Goal: Transaction & Acquisition: Purchase product/service

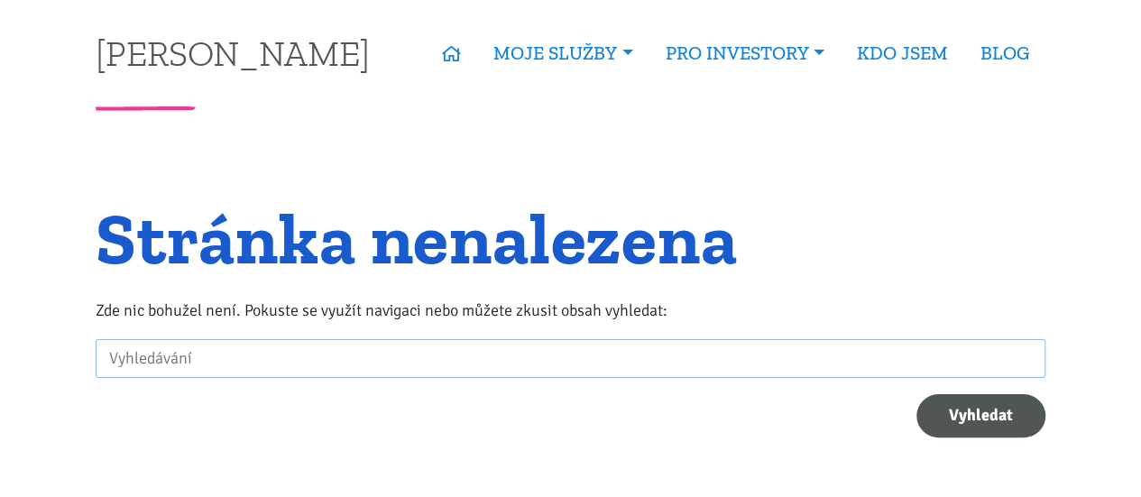
click at [922, 163] on div "Stránka nenalezena Zde nic bohužel není. Pokuste se využít navigaci nebo můžete…" at bounding box center [571, 347] width 950 height 375
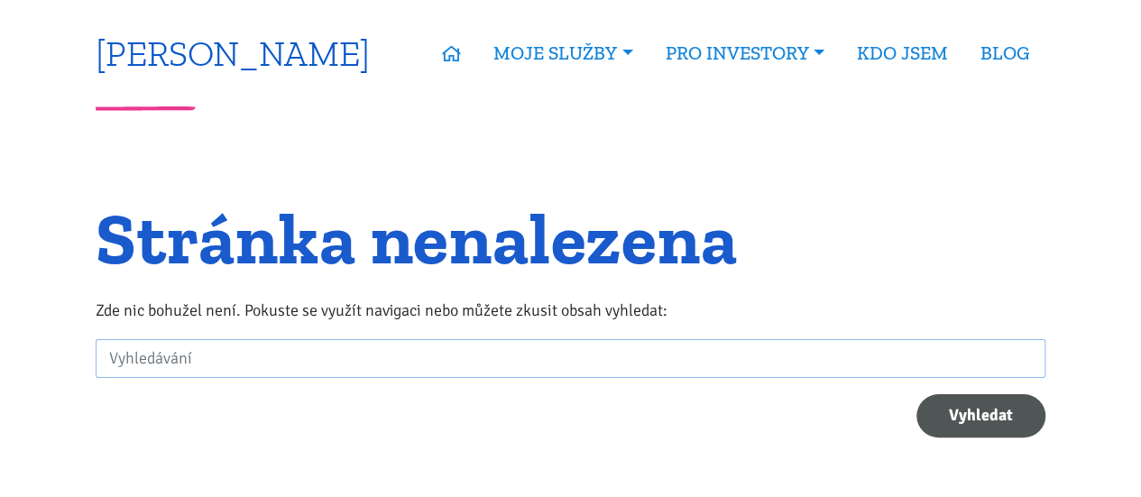
click at [215, 51] on link "[PERSON_NAME]" at bounding box center [233, 52] width 274 height 35
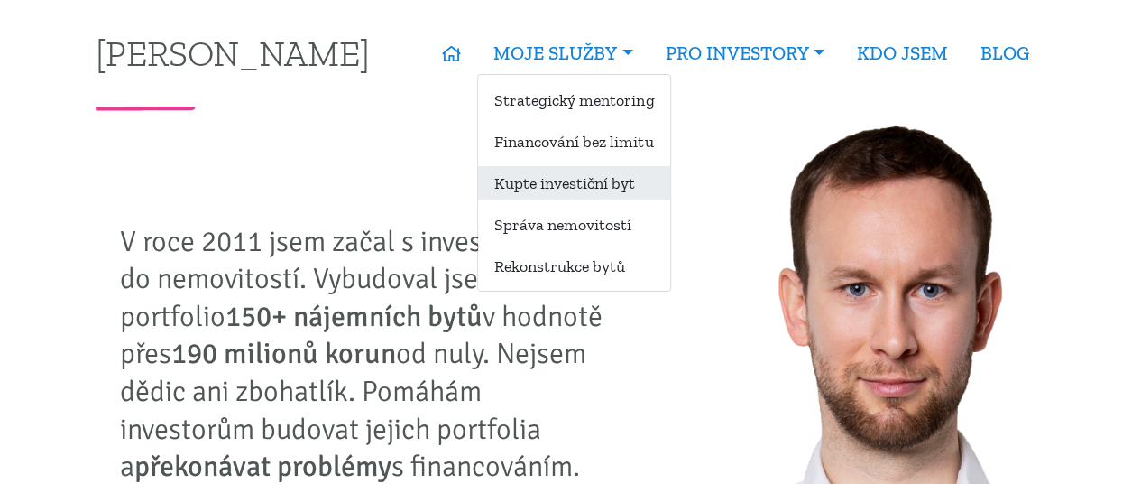
click at [537, 185] on link "Kupte investiční byt" at bounding box center [574, 182] width 192 height 33
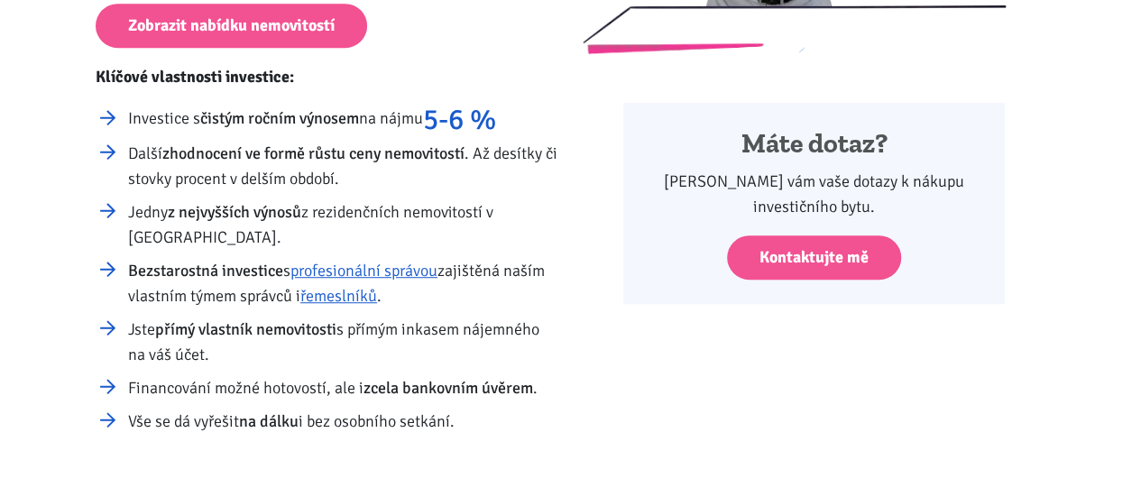
scroll to position [388, 0]
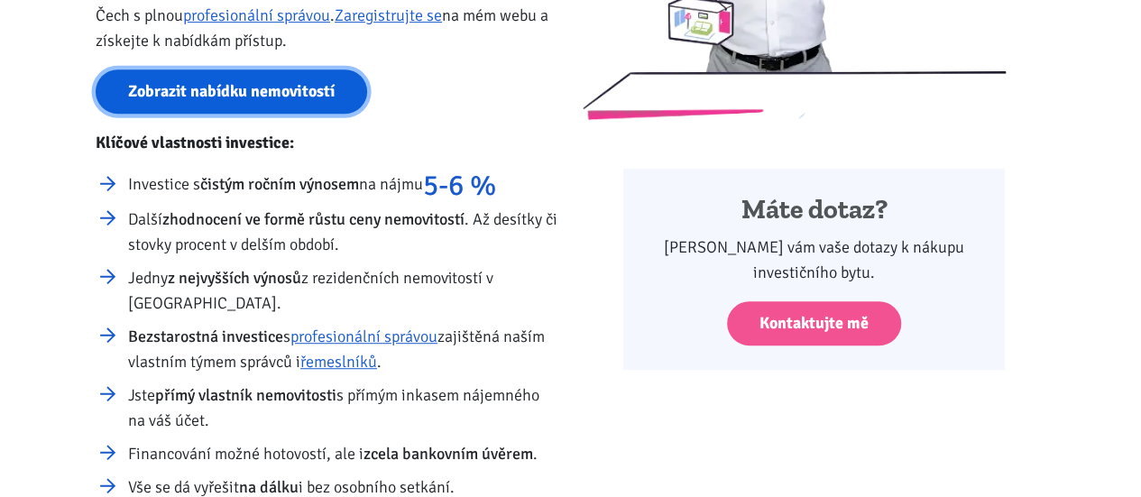
click at [288, 97] on link "Zobrazit nabídku nemovitostí" at bounding box center [232, 91] width 272 height 44
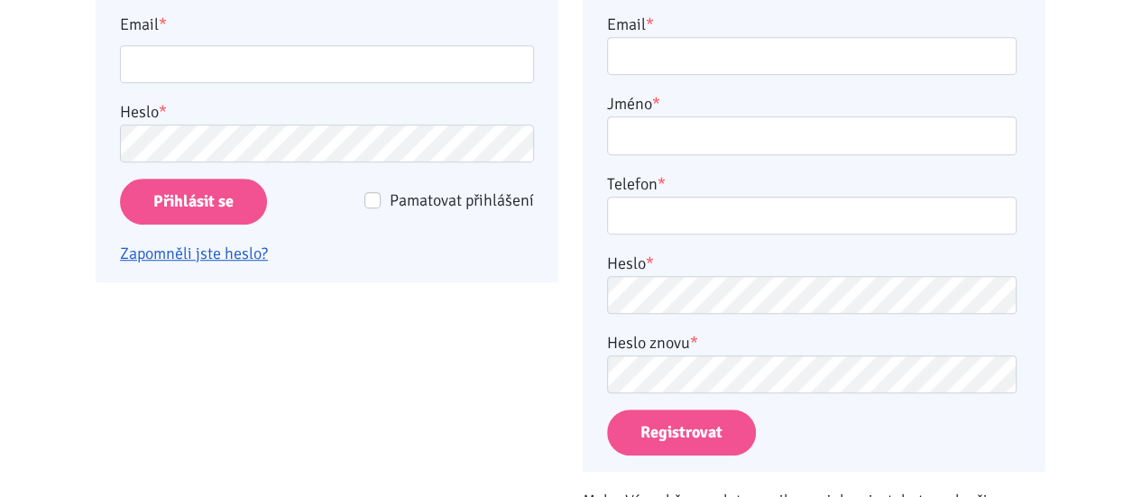
scroll to position [226, 0]
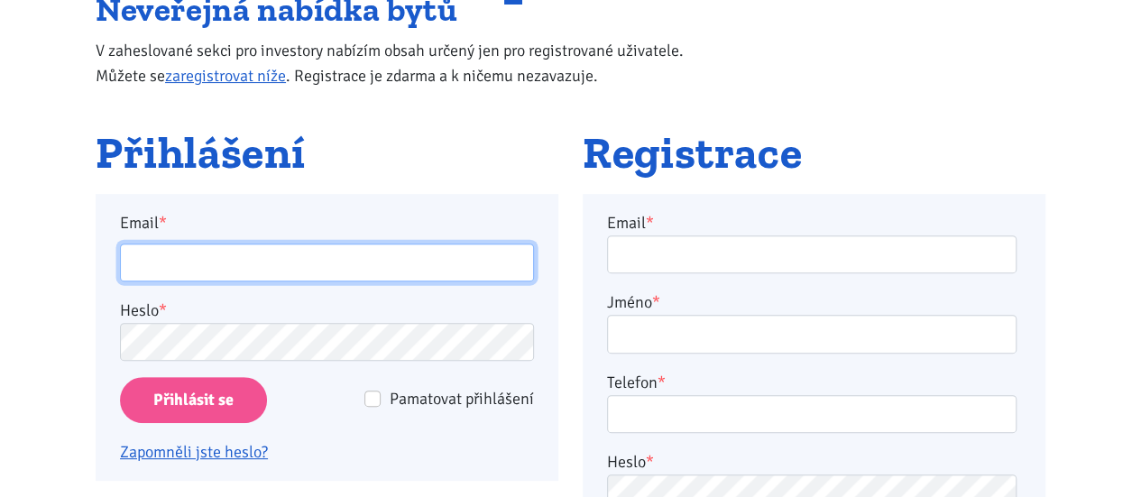
click at [408, 250] on input "Email *" at bounding box center [327, 263] width 414 height 39
type input "jitka.jindrakova@outlook.com"
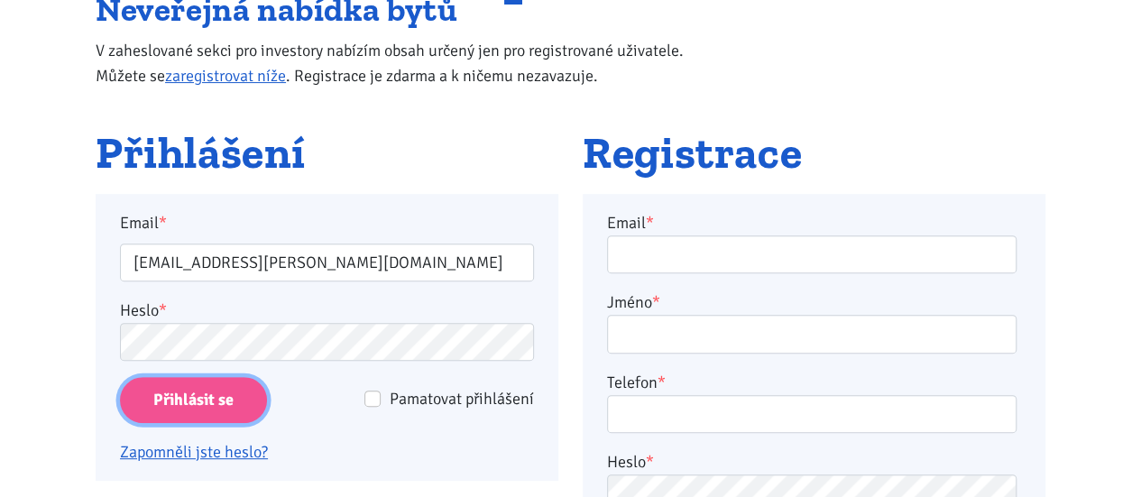
click at [219, 401] on input "Přihlásit se" at bounding box center [193, 400] width 147 height 46
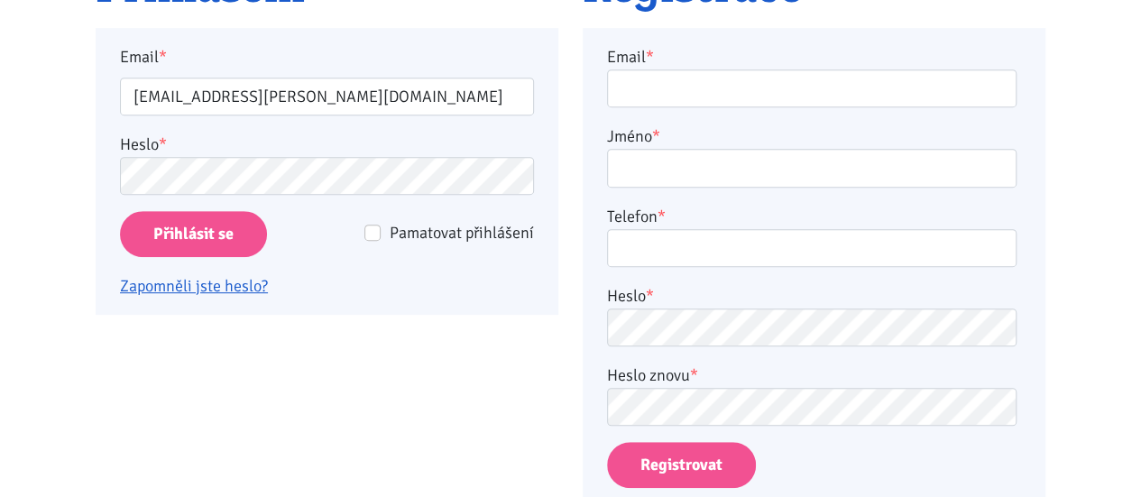
scroll to position [401, 0]
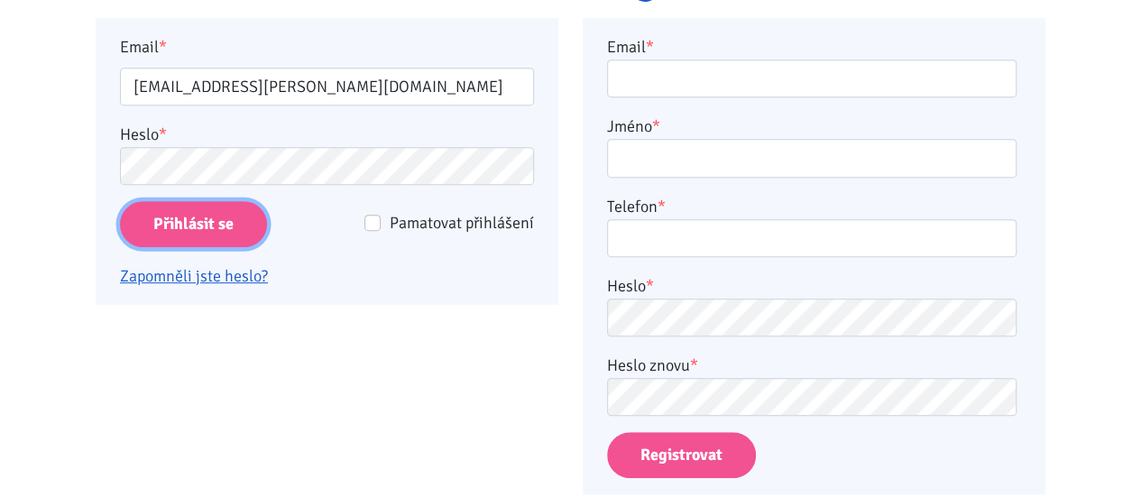
click at [211, 224] on input "Přihlásit se" at bounding box center [193, 224] width 147 height 46
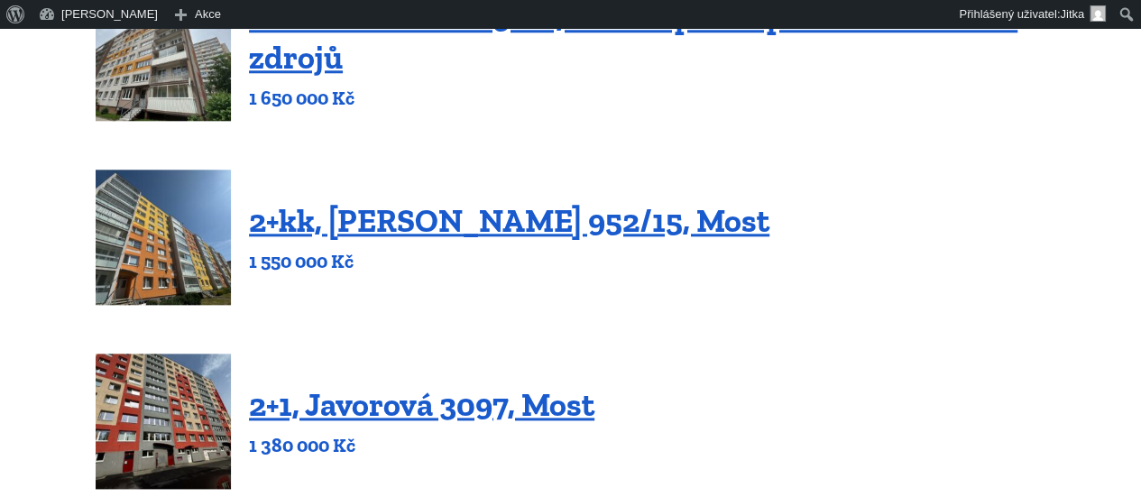
scroll to position [894, 0]
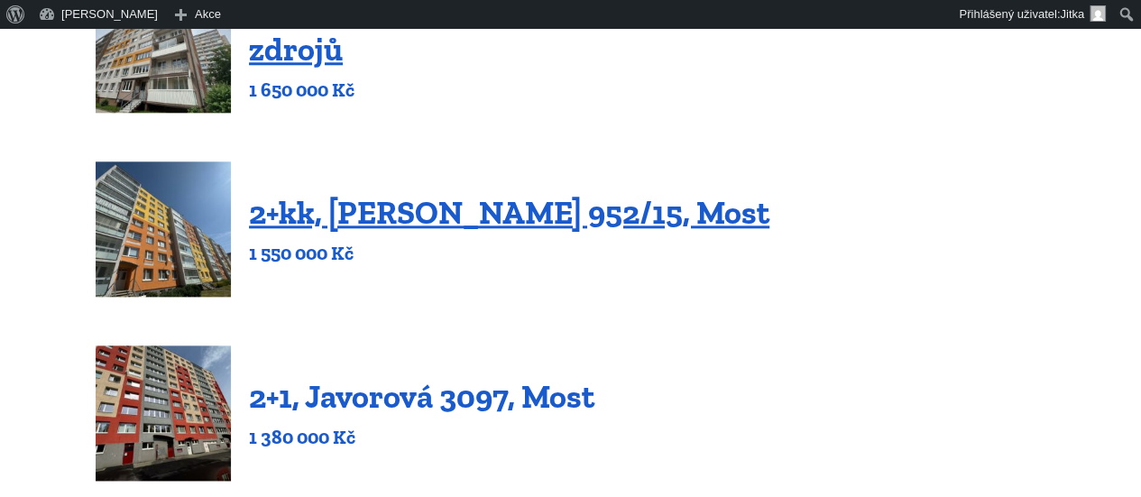
click at [382, 412] on link "2+1, Javorová 3097, Most" at bounding box center [421, 396] width 345 height 39
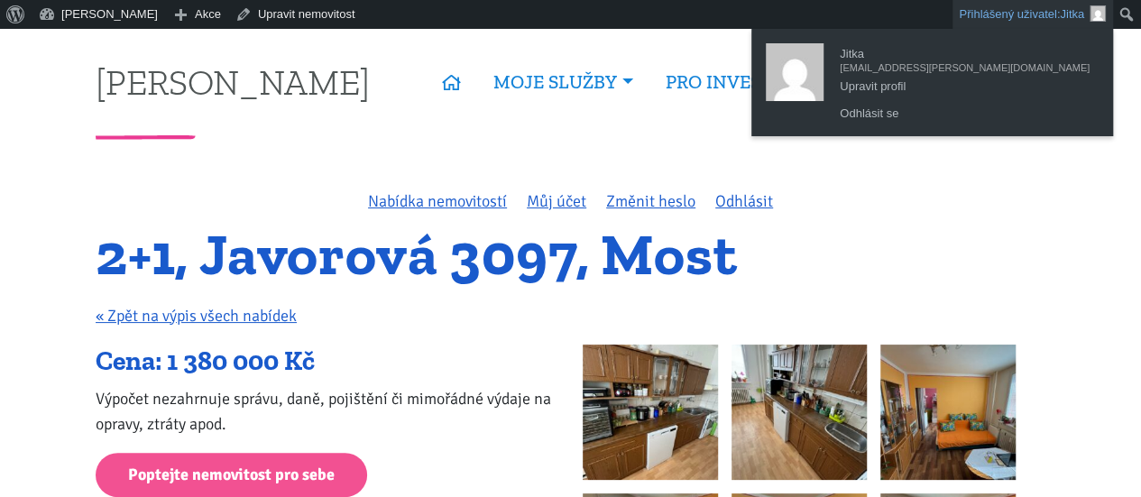
click at [1028, 9] on link "Přihlášený uživatel: Jitka" at bounding box center [1033, 14] width 161 height 29
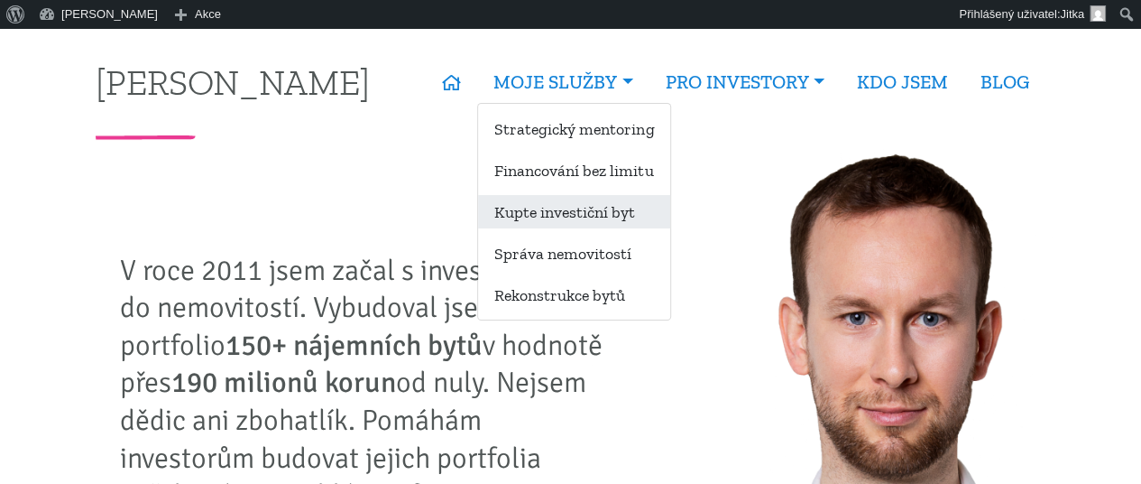
click at [534, 208] on link "Kupte investiční byt" at bounding box center [574, 211] width 192 height 33
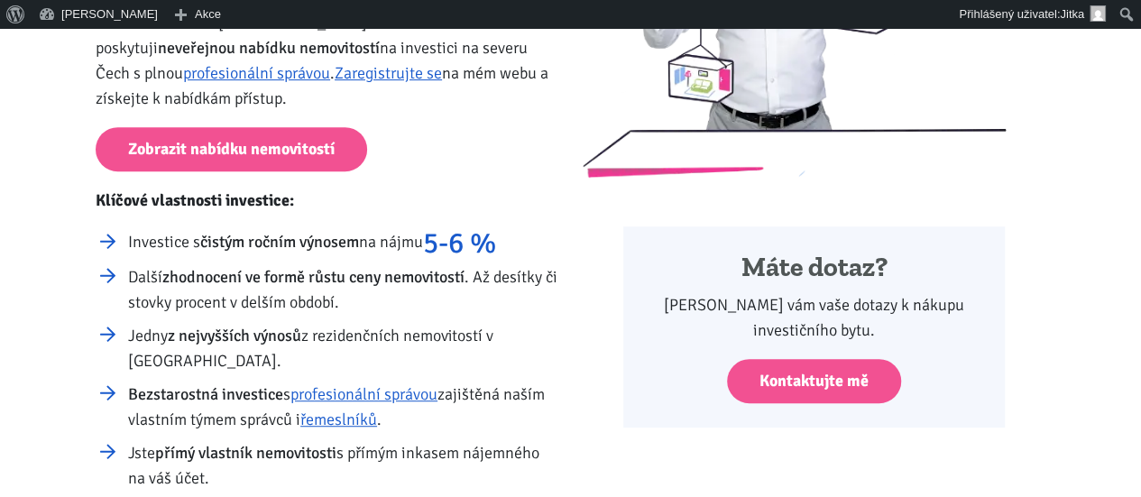
scroll to position [375, 0]
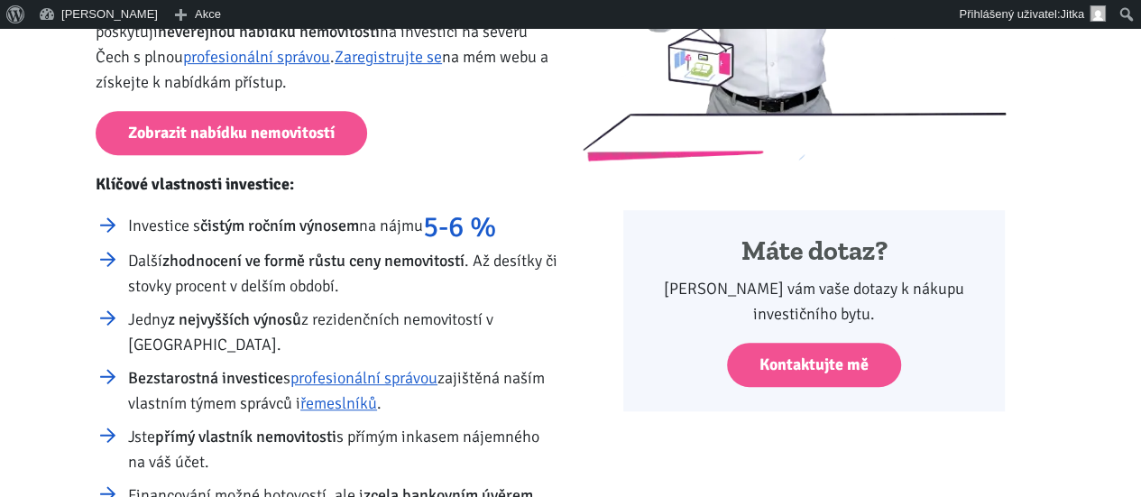
click at [280, 156] on div "Vydělávejte na nájemném Kupte si svůj investiční byt Investorům z celé [GEOGRAP…" at bounding box center [327, 185] width 487 height 744
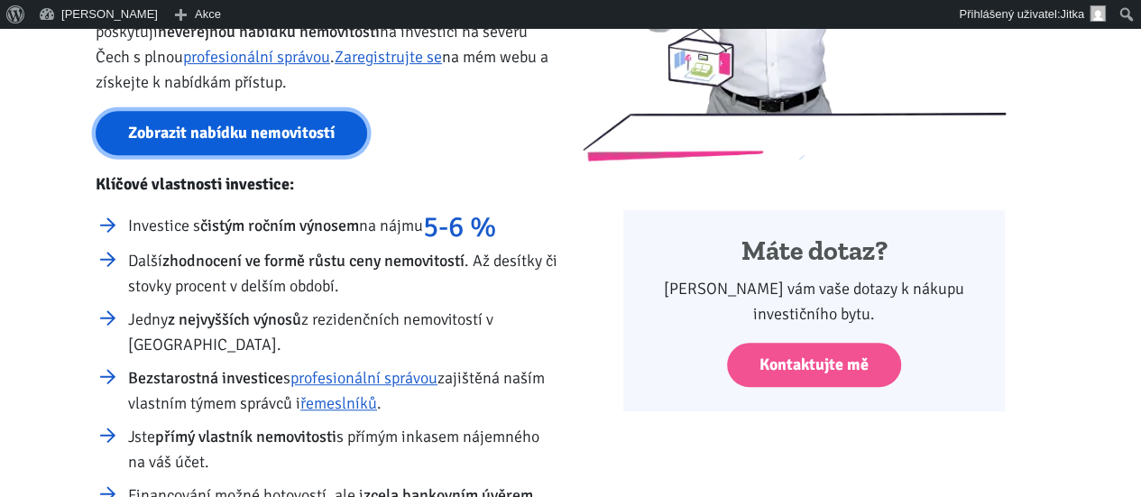
click at [274, 144] on link "Zobrazit nabídku nemovitostí" at bounding box center [232, 133] width 272 height 44
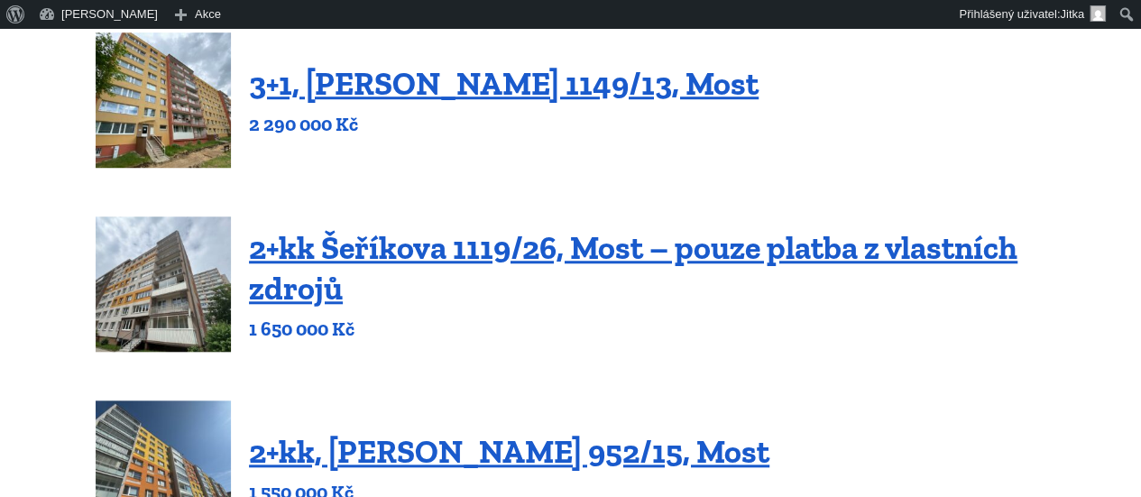
scroll to position [680, 0]
